Goal: Transaction & Acquisition: Purchase product/service

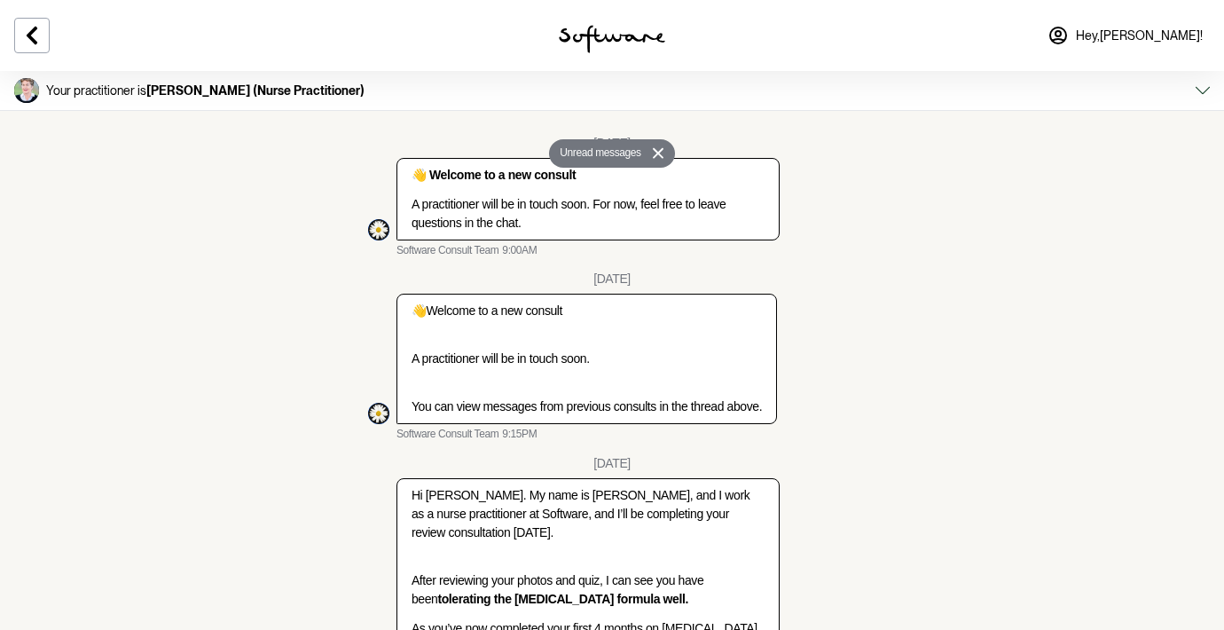
scroll to position [1597, 0]
type textarea "Yes please proceed."
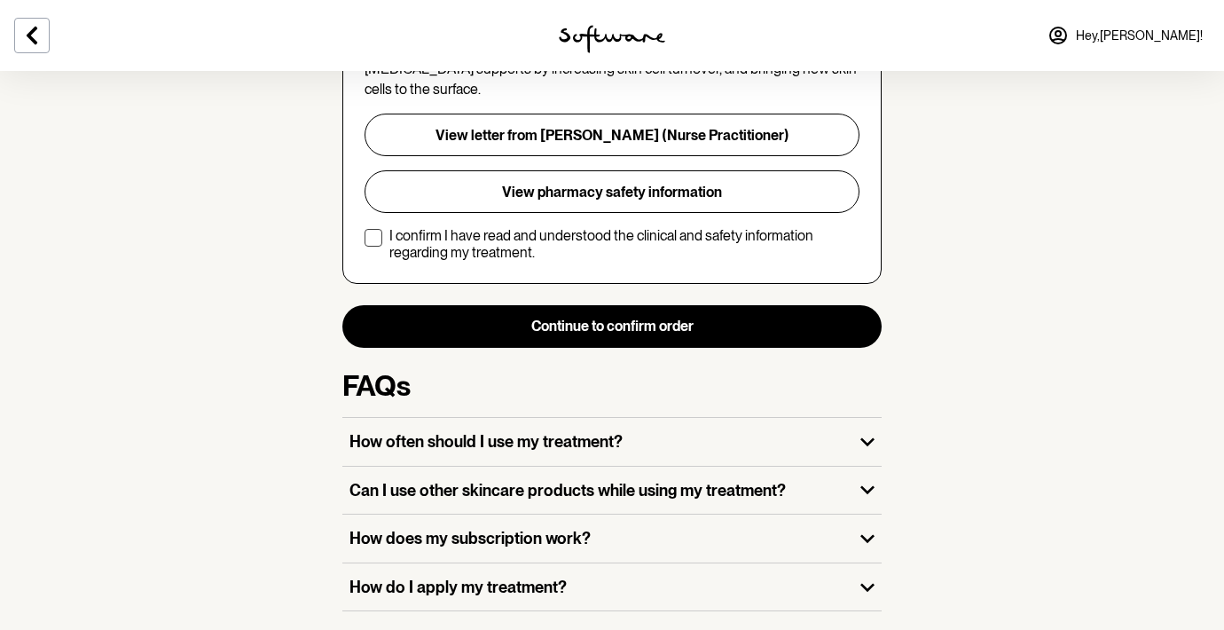
scroll to position [545, 0]
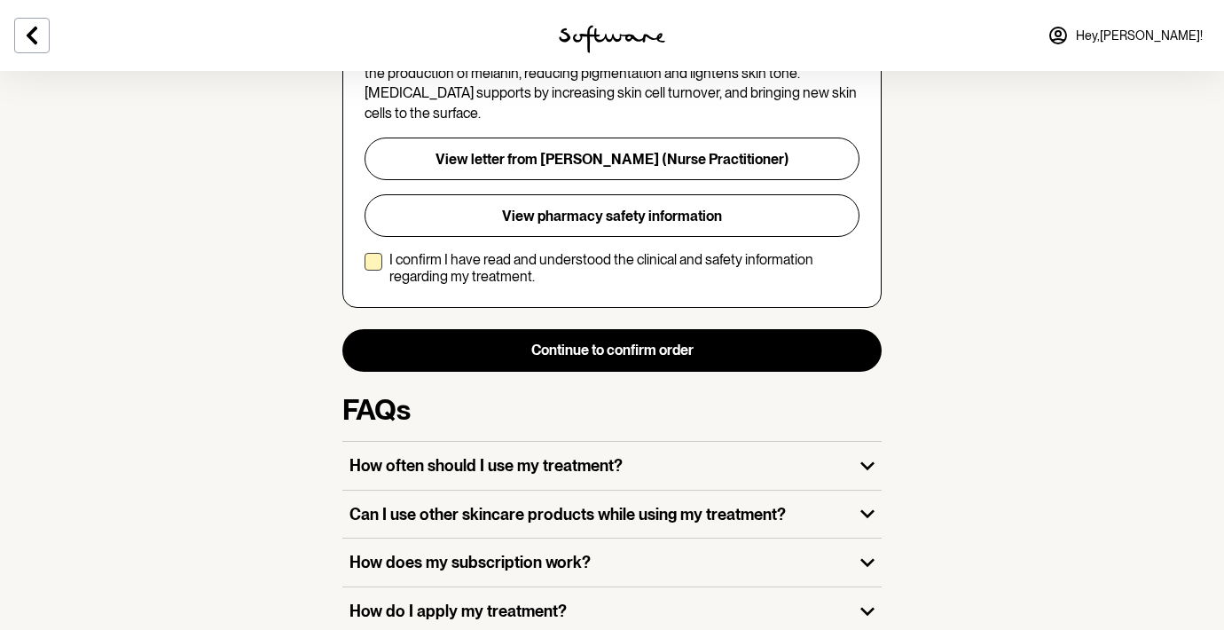
click at [371, 253] on span at bounding box center [374, 262] width 18 height 18
click at [365, 268] on input "I confirm I have read and understood the clinical and safety information regard…" at bounding box center [364, 268] width 1 height 1
checkbox input "true"
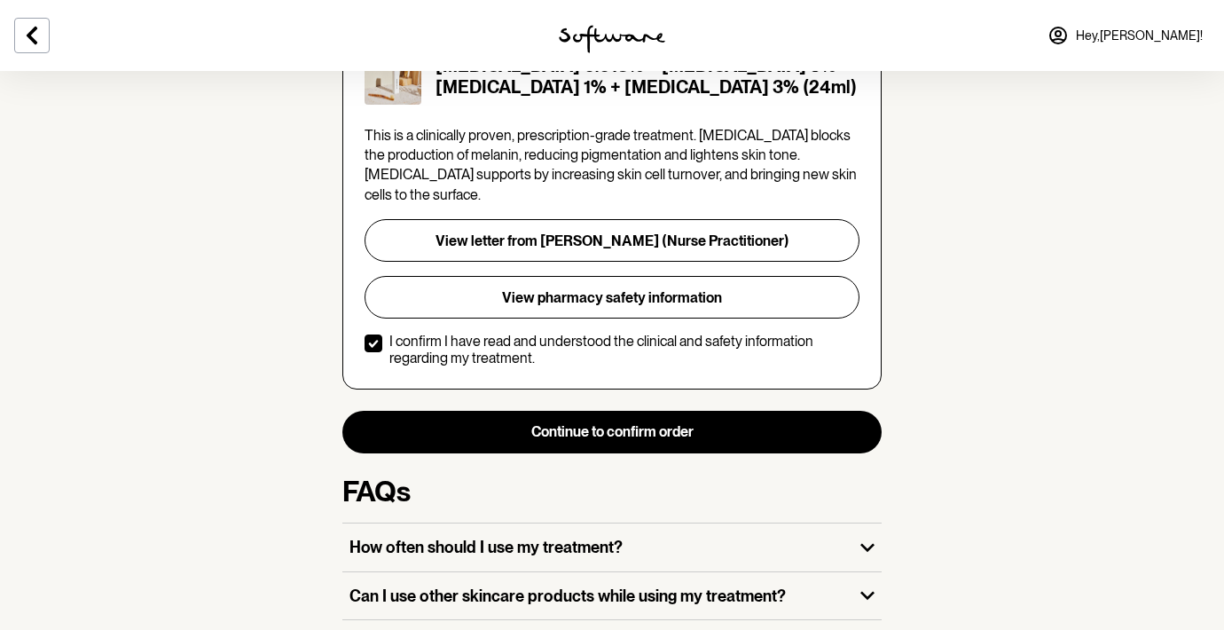
scroll to position [463, 0]
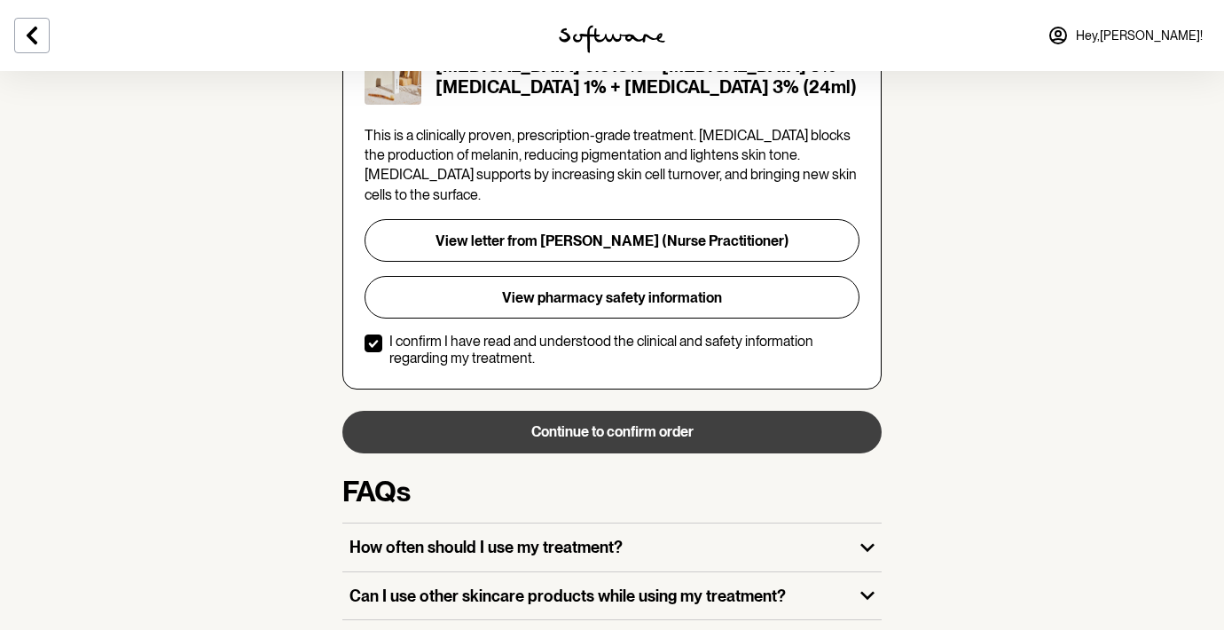
click at [617, 417] on button "Continue to confirm order" at bounding box center [611, 432] width 539 height 43
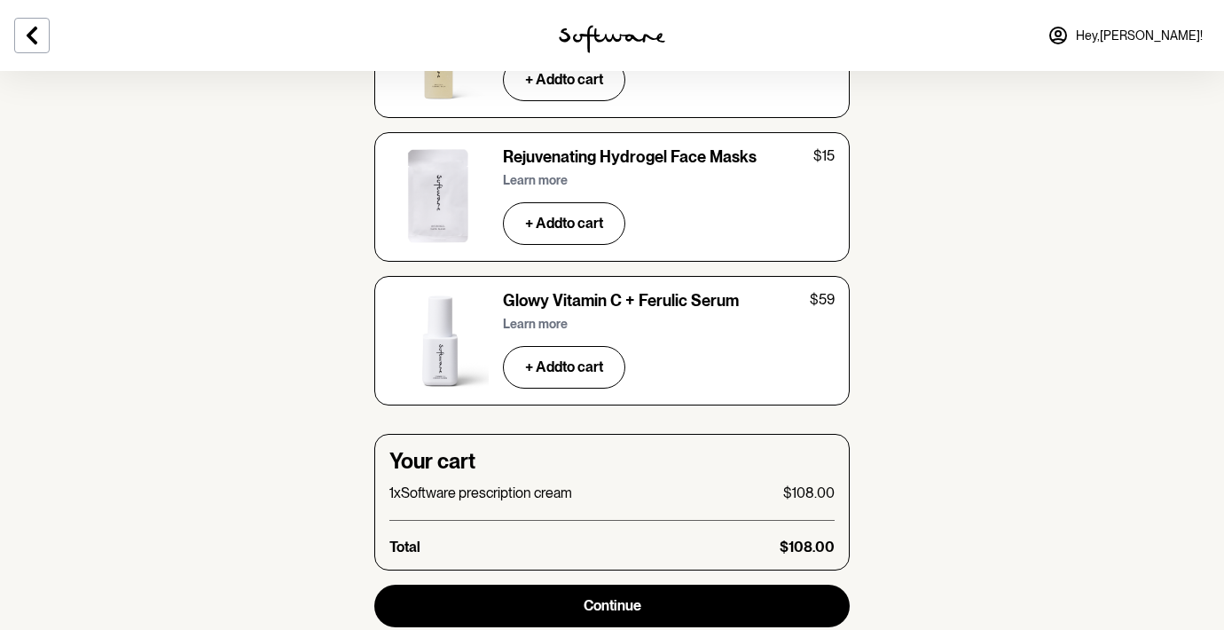
scroll to position [6226, 0]
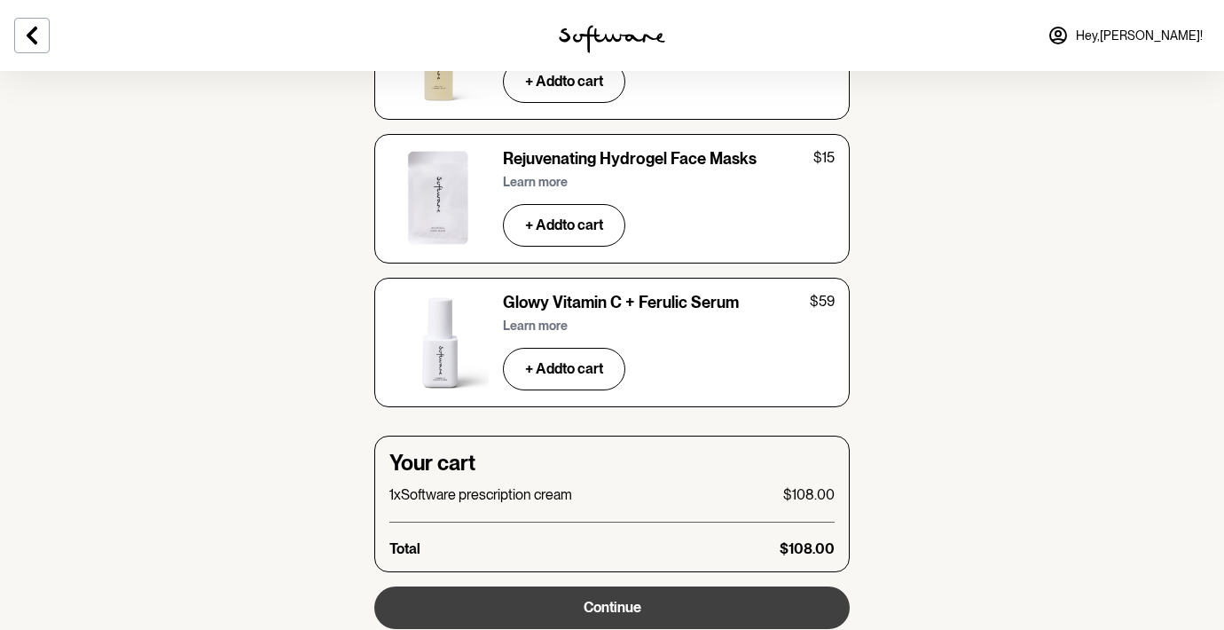
click at [662, 586] on button "Continue" at bounding box center [611, 607] width 475 height 43
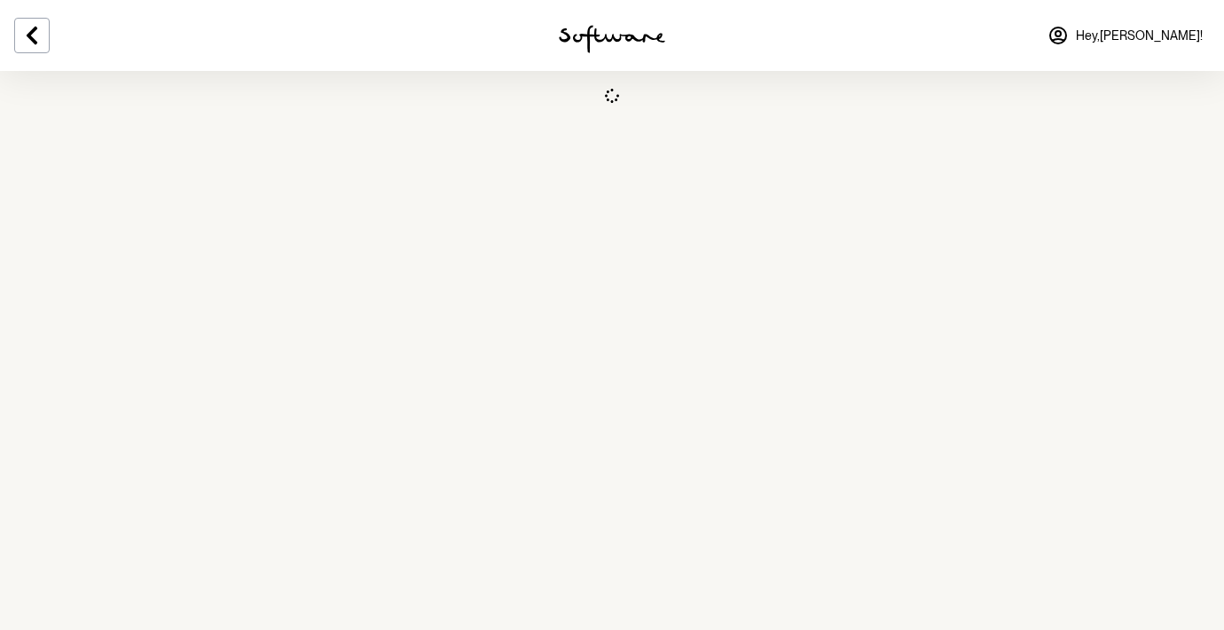
select select "SA"
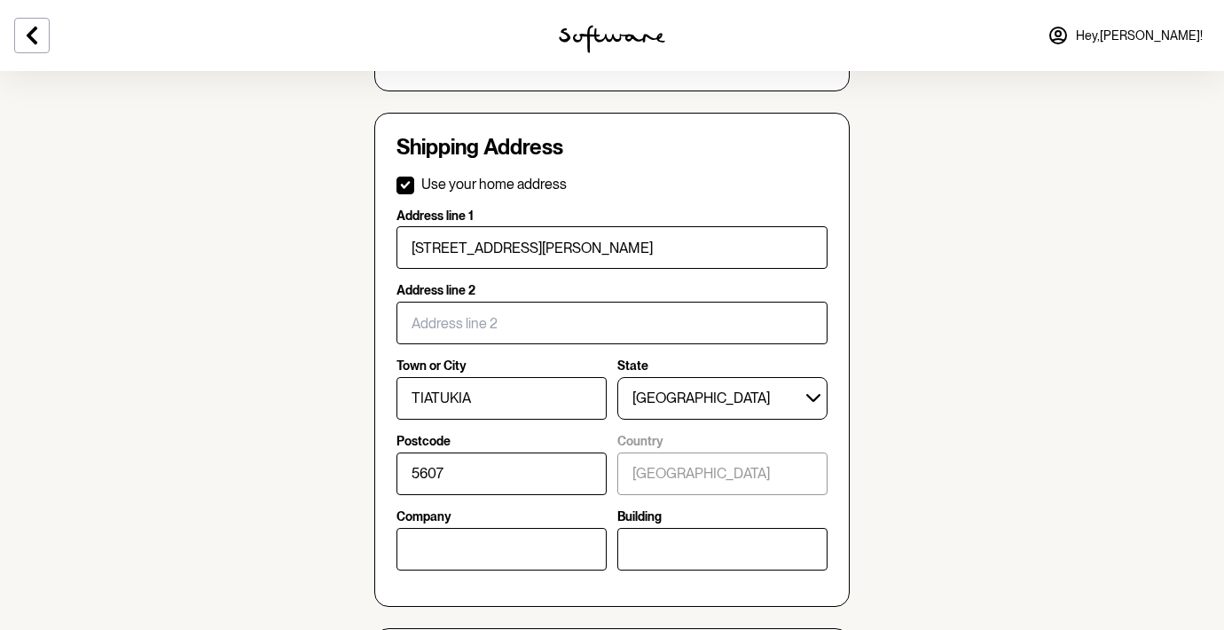
scroll to position [519, 0]
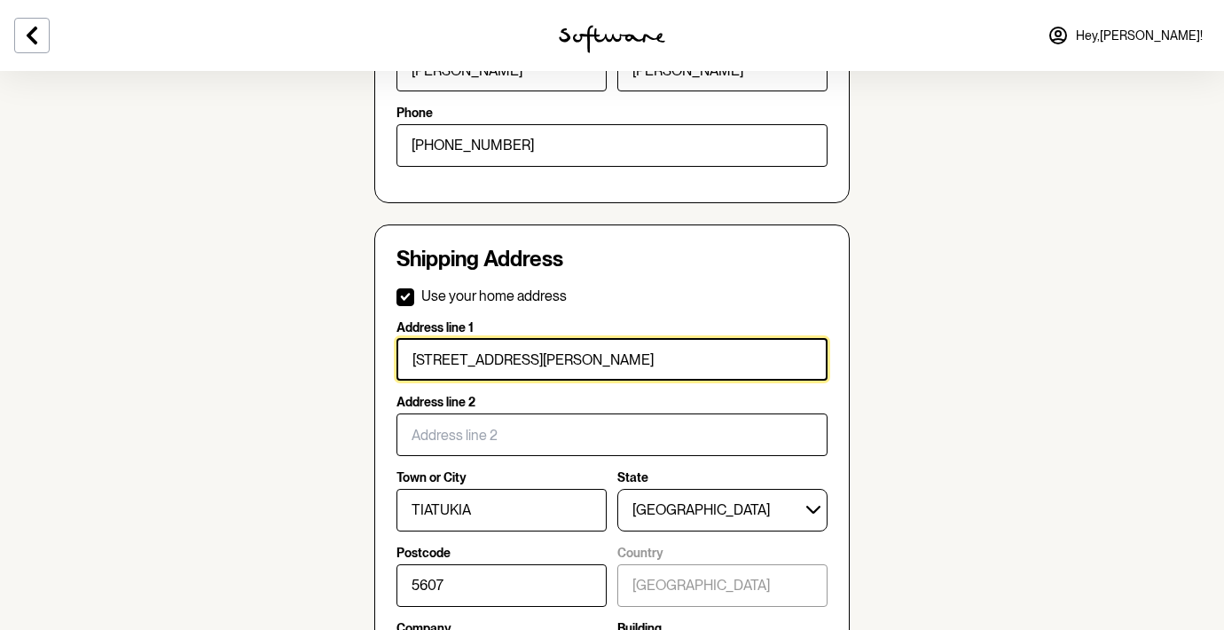
drag, startPoint x: 549, startPoint y: 341, endPoint x: 336, endPoint y: 376, distance: 215.7
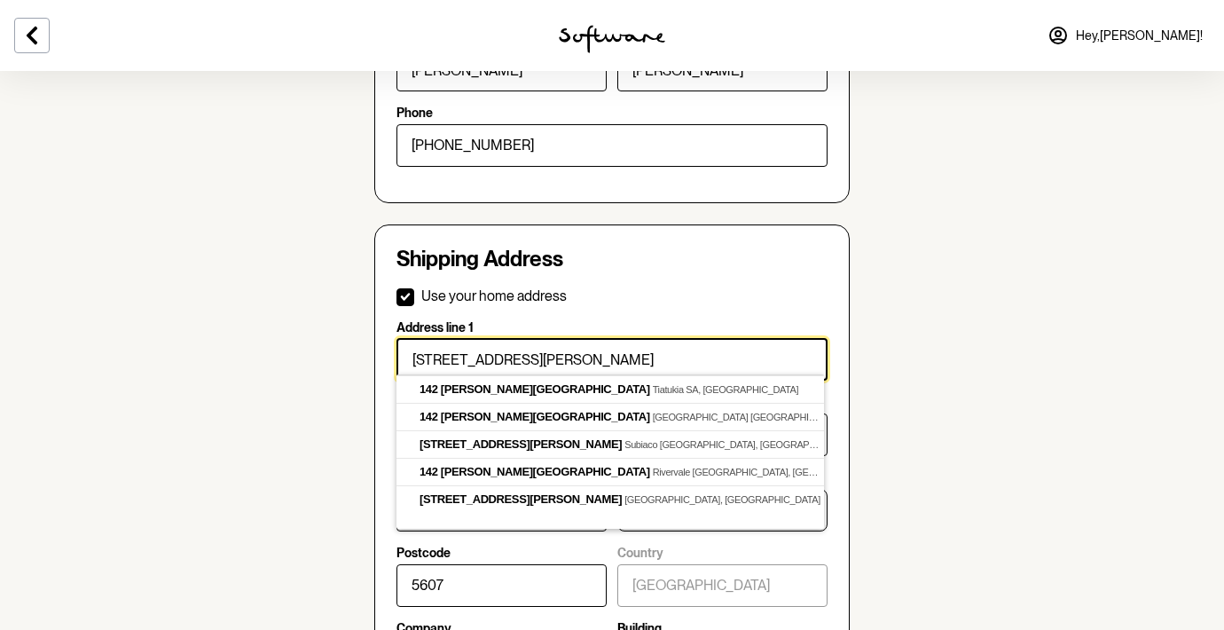
checkbox input "false"
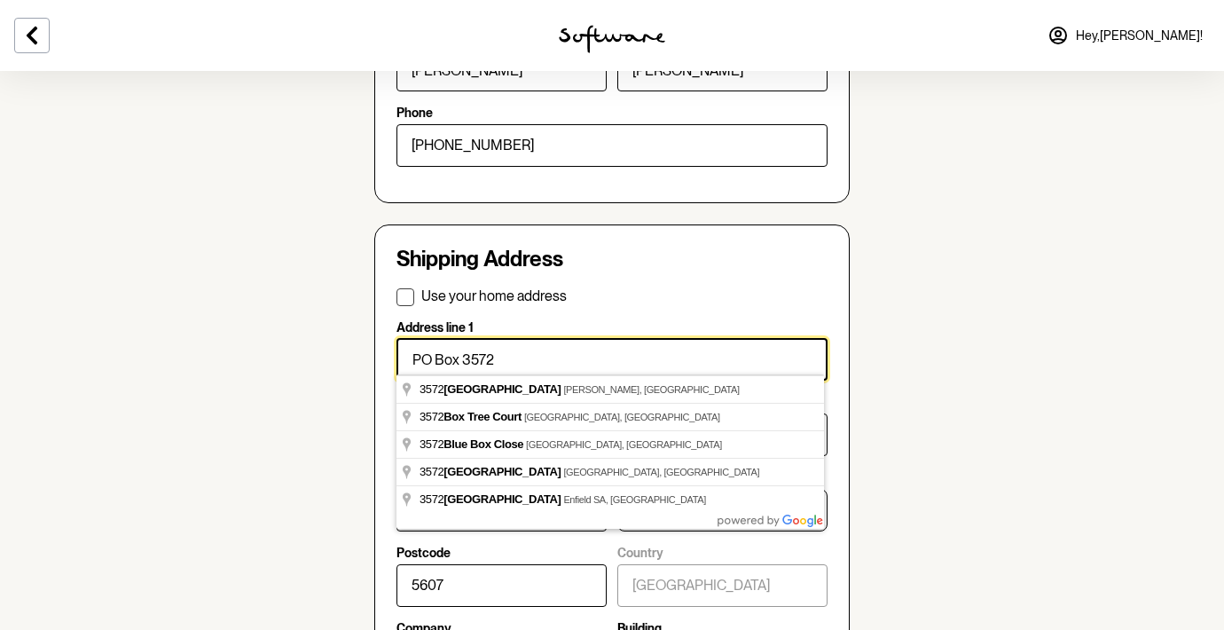
type input "PO Box 3572"
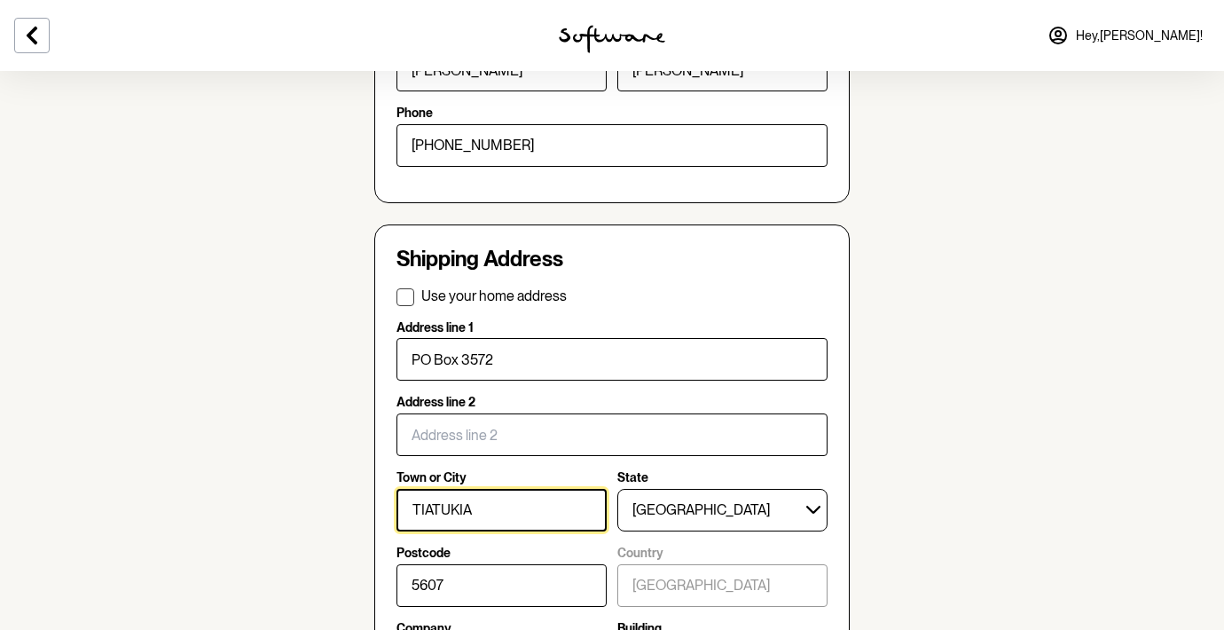
click at [449, 509] on input "TIATUKIA" at bounding box center [501, 510] width 210 height 43
type input "Port Lincoln"
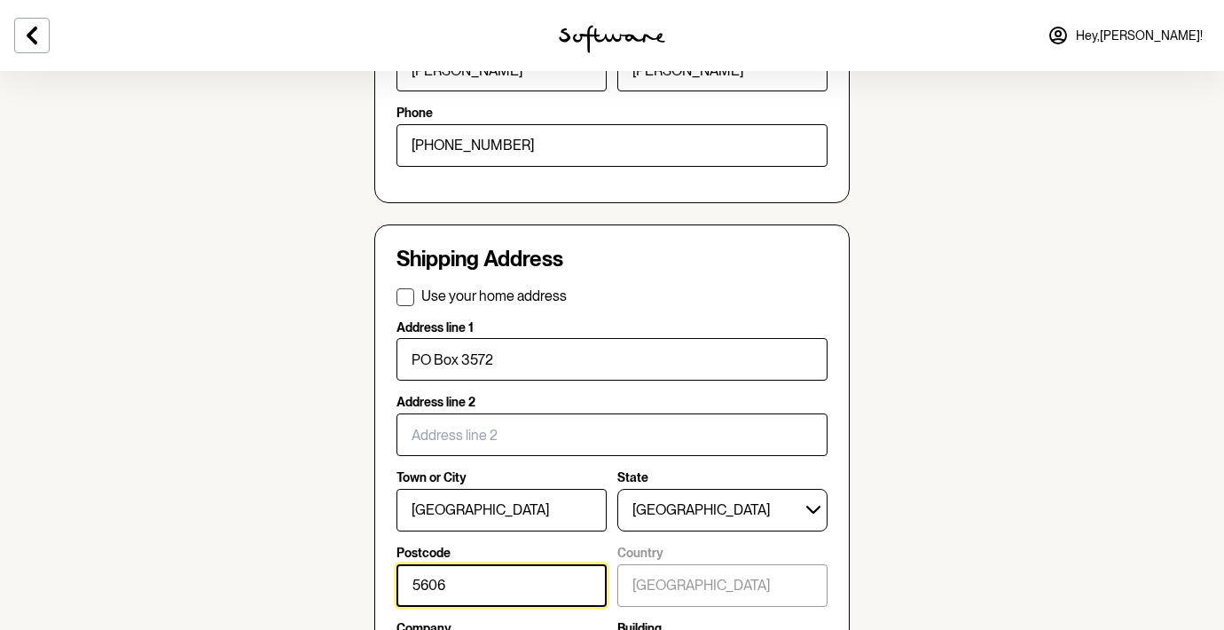
type input "5606"
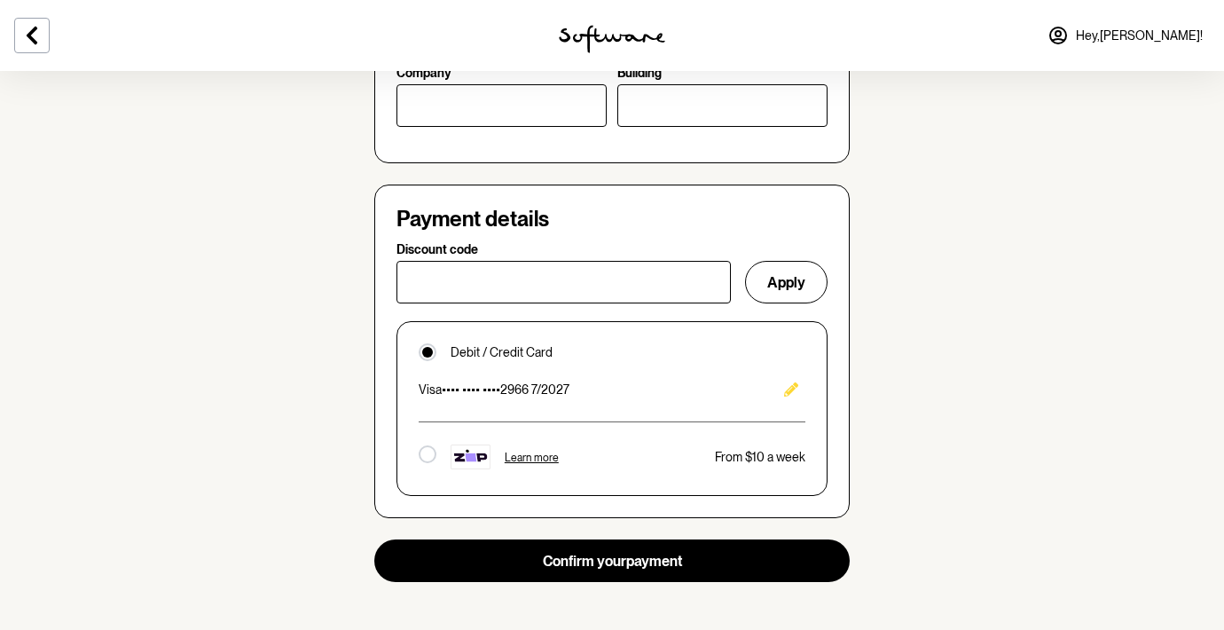
scroll to position [1092, 0]
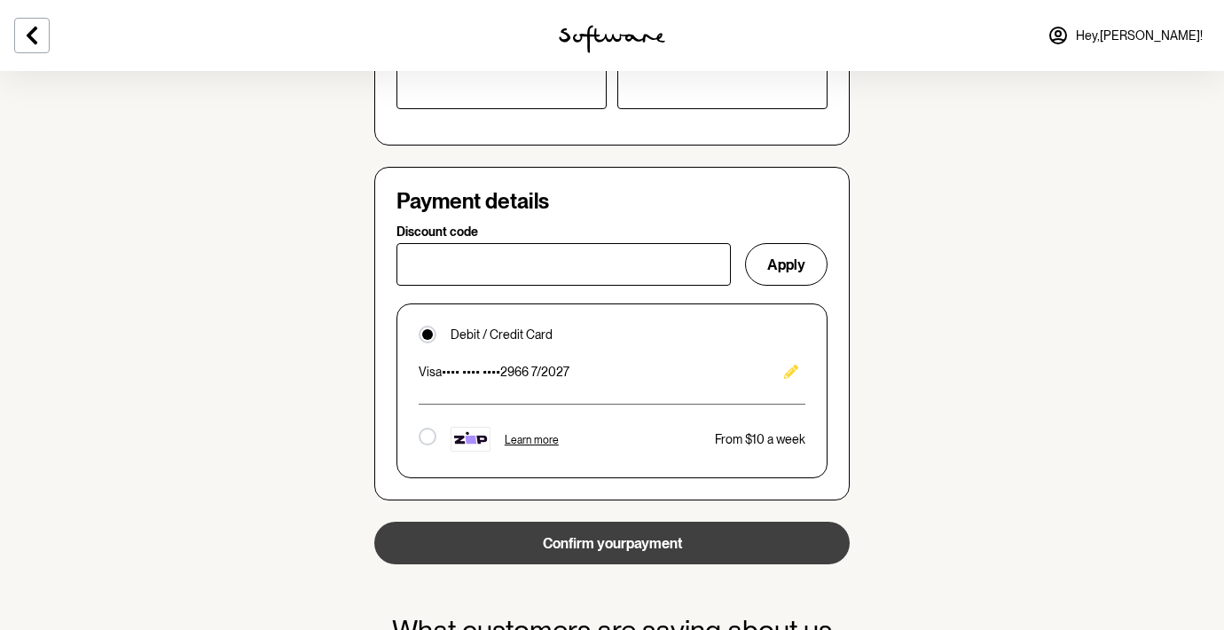
click at [556, 535] on button "Confirm your payment" at bounding box center [611, 543] width 475 height 43
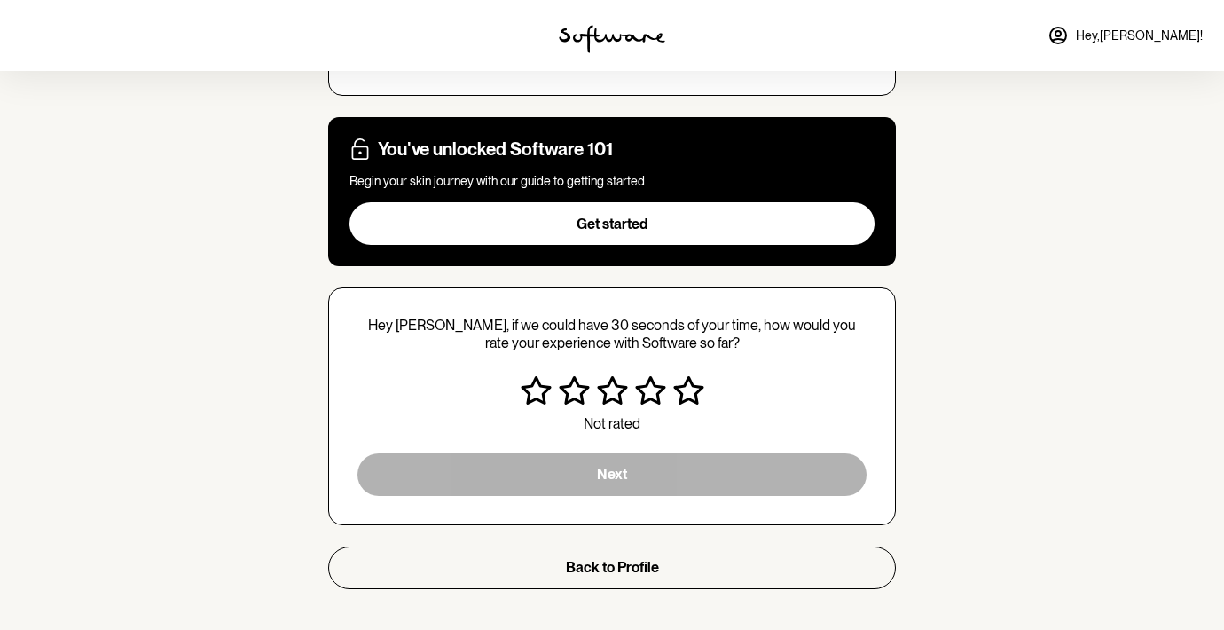
scroll to position [311, 0]
